Goal: Information Seeking & Learning: Compare options

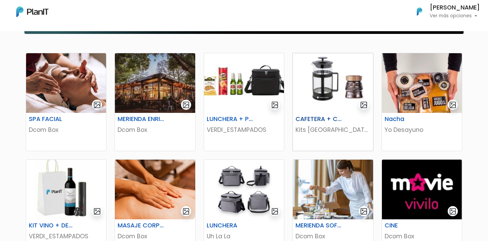
scroll to position [107, 0]
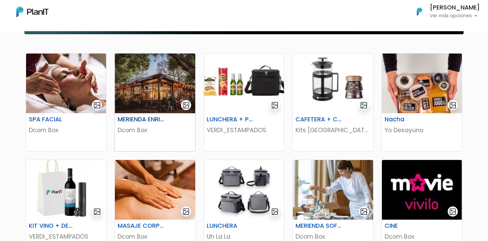
click at [174, 65] on img at bounding box center [155, 84] width 80 height 60
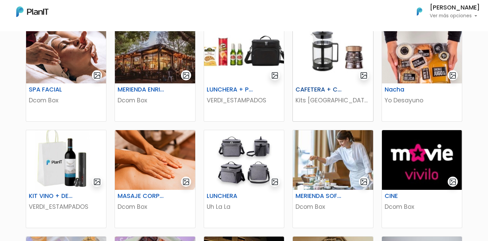
scroll to position [137, 0]
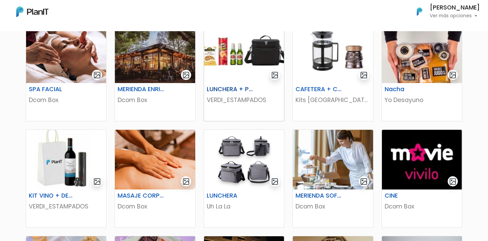
click at [253, 65] on img at bounding box center [244, 53] width 80 height 60
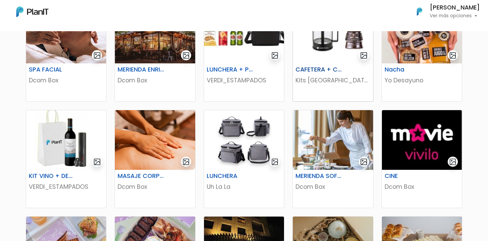
scroll to position [157, 0]
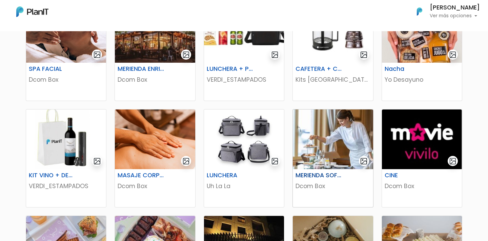
click at [313, 141] on img at bounding box center [333, 139] width 80 height 60
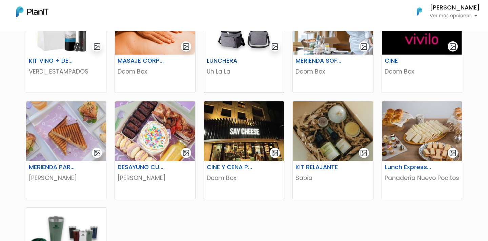
scroll to position [284, 0]
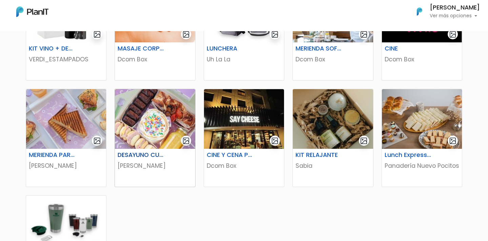
click at [157, 132] on img at bounding box center [155, 119] width 80 height 60
click at [256, 129] on img at bounding box center [244, 119] width 80 height 60
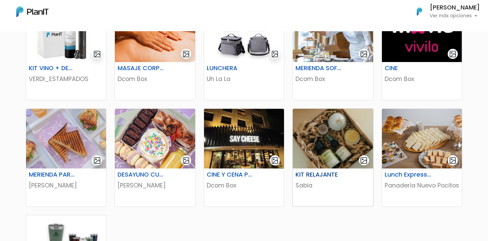
scroll to position [264, 0]
click at [339, 133] on img at bounding box center [333, 139] width 80 height 60
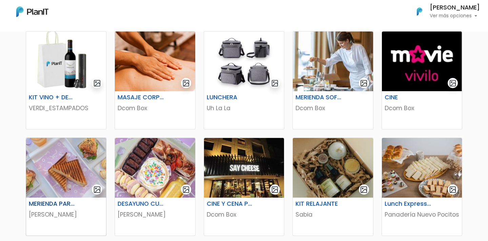
scroll to position [232, 0]
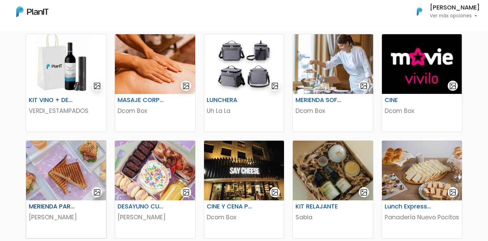
click at [81, 167] on img at bounding box center [66, 171] width 80 height 60
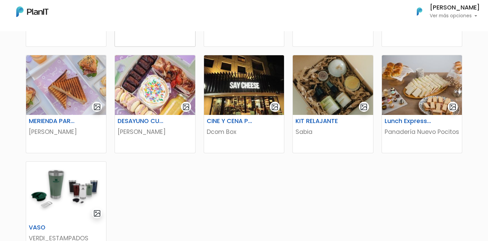
scroll to position [319, 0]
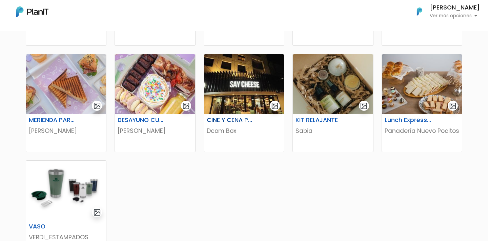
click at [226, 87] on img at bounding box center [244, 84] width 80 height 60
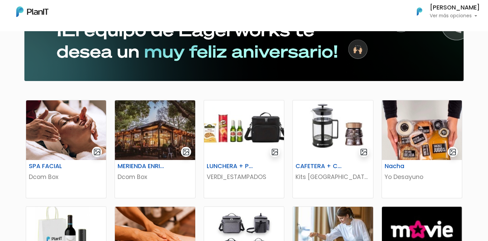
scroll to position [0, 0]
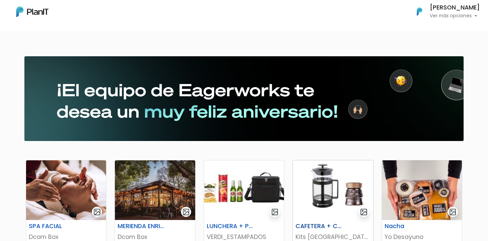
click at [323, 194] on img at bounding box center [333, 190] width 80 height 60
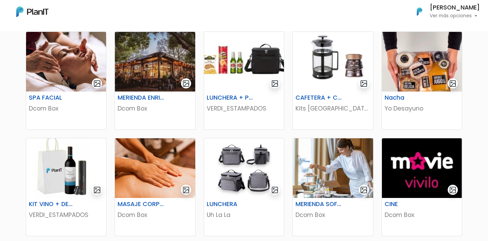
scroll to position [129, 0]
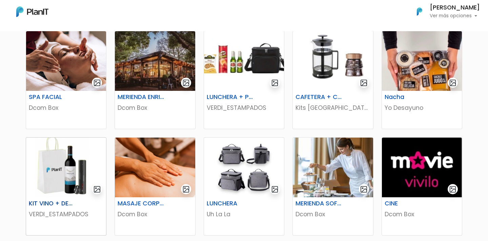
click at [68, 178] on img at bounding box center [66, 168] width 80 height 60
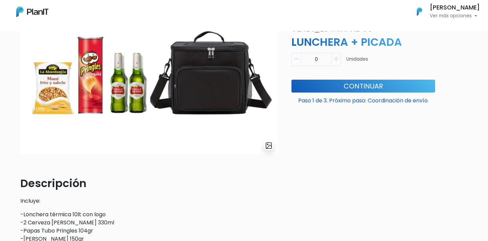
scroll to position [57, 0]
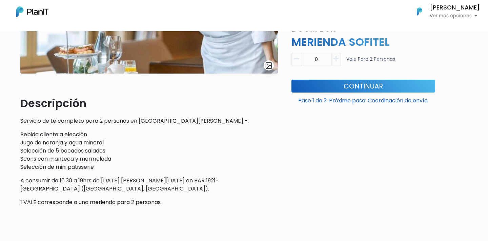
scroll to position [158, 0]
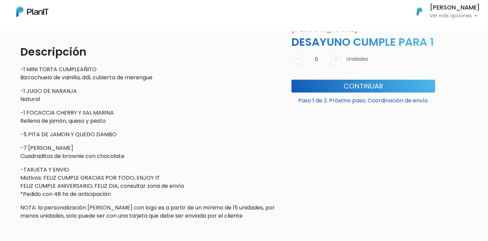
scroll to position [192, 0]
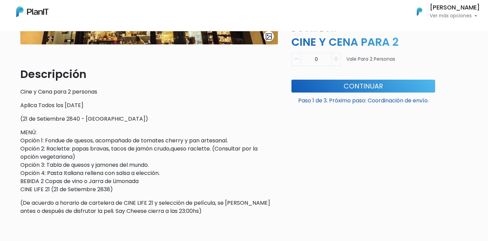
scroll to position [170, 0]
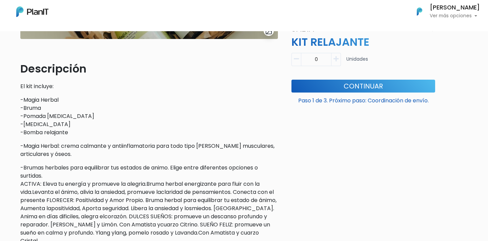
scroll to position [182, 0]
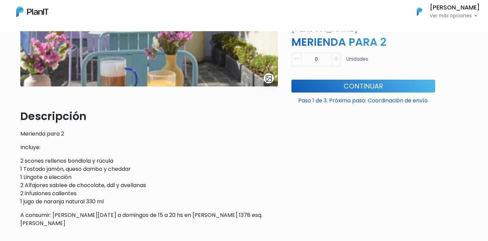
scroll to position [126, 0]
